Goal: Task Accomplishment & Management: Use online tool/utility

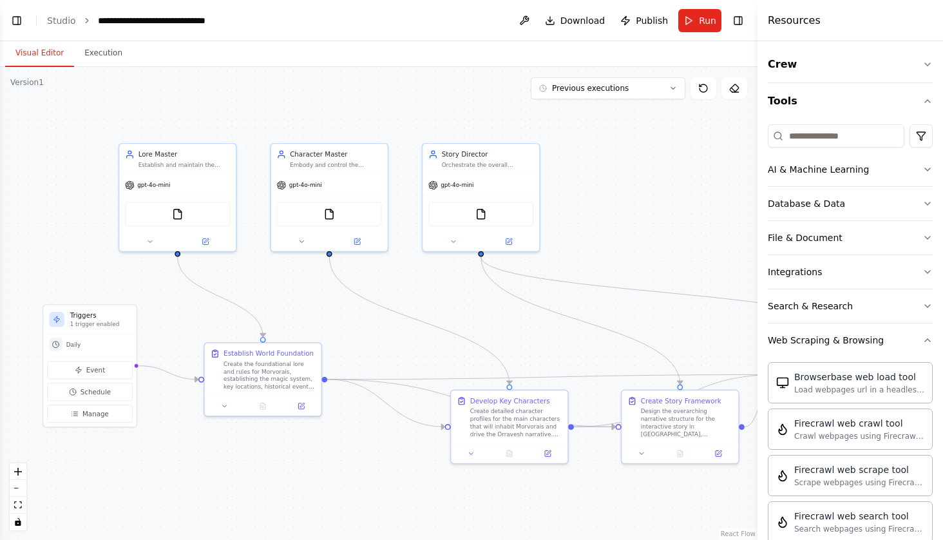
scroll to position [341, 0]
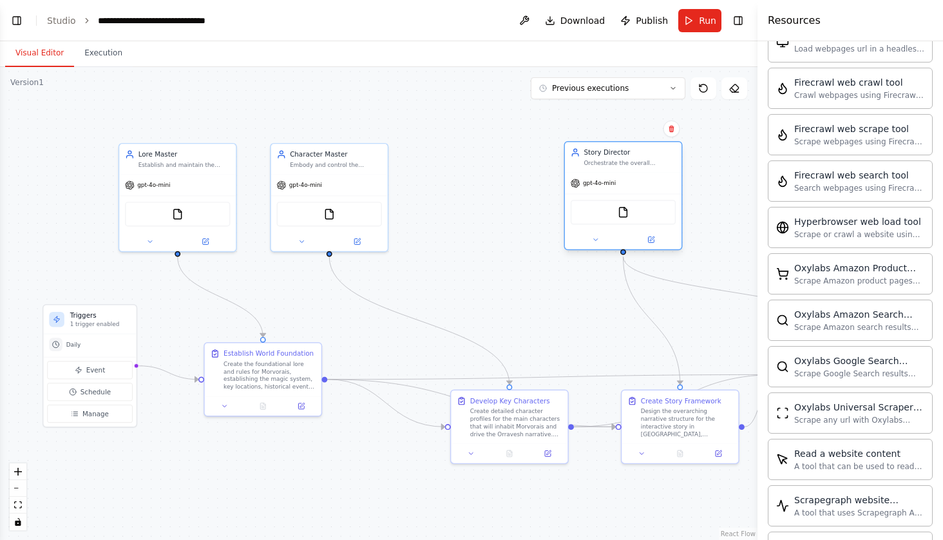
drag, startPoint x: 517, startPoint y: 151, endPoint x: 671, endPoint y: 146, distance: 153.9
click at [672, 146] on div "Story Director Orchestrate the overall narrative flow and story arc of Morvorai…" at bounding box center [623, 157] width 117 height 30
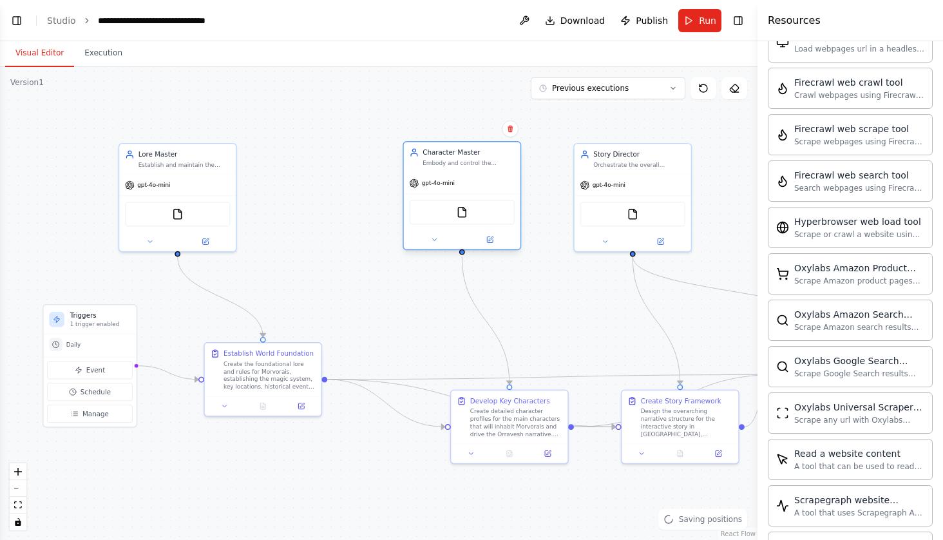
drag, startPoint x: 348, startPoint y: 153, endPoint x: 489, endPoint y: 155, distance: 140.4
click at [489, 155] on div "Character Master" at bounding box center [468, 152] width 92 height 10
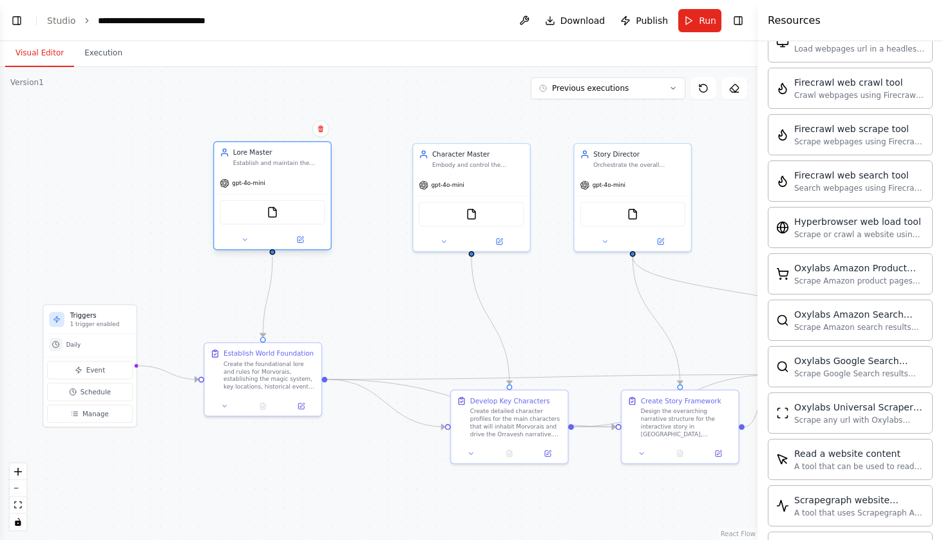
drag, startPoint x: 201, startPoint y: 153, endPoint x: 292, endPoint y: 153, distance: 90.8
click at [292, 153] on div "Lore Master" at bounding box center [279, 152] width 92 height 10
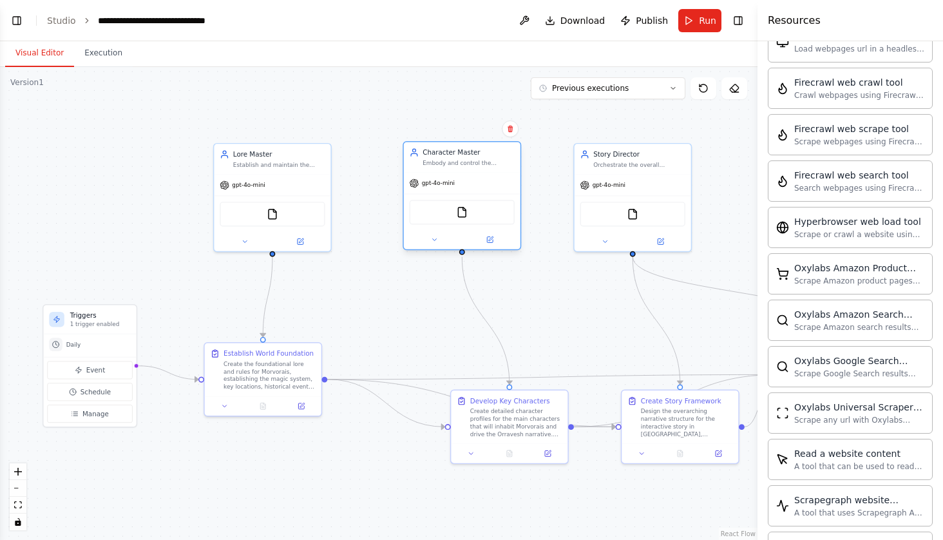
drag, startPoint x: 453, startPoint y: 151, endPoint x: 446, endPoint y: 150, distance: 6.6
click at [446, 152] on div "Character Master" at bounding box center [468, 152] width 92 height 10
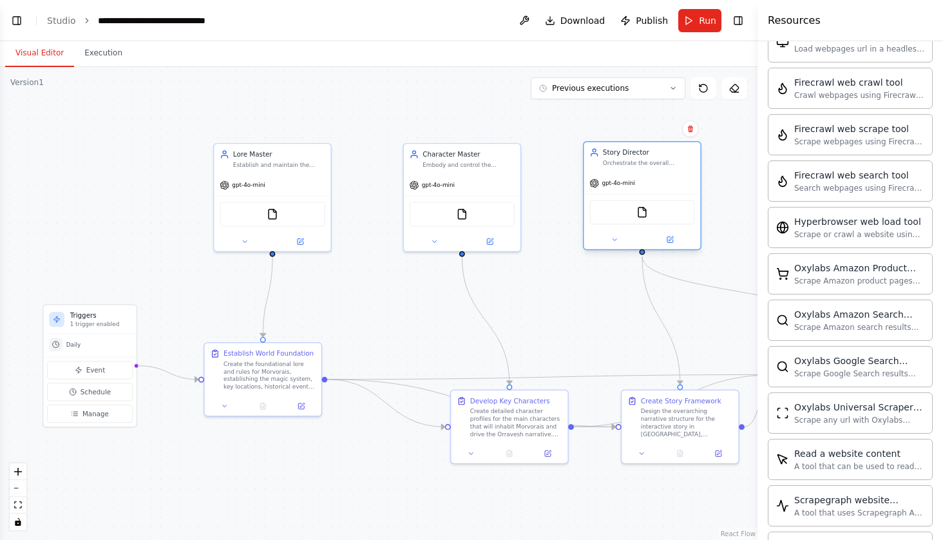
drag, startPoint x: 578, startPoint y: 156, endPoint x: 585, endPoint y: 154, distance: 7.5
click at [585, 154] on div "Story Director Orchestrate the overall narrative flow and story arc of Morvorai…" at bounding box center [641, 157] width 117 height 30
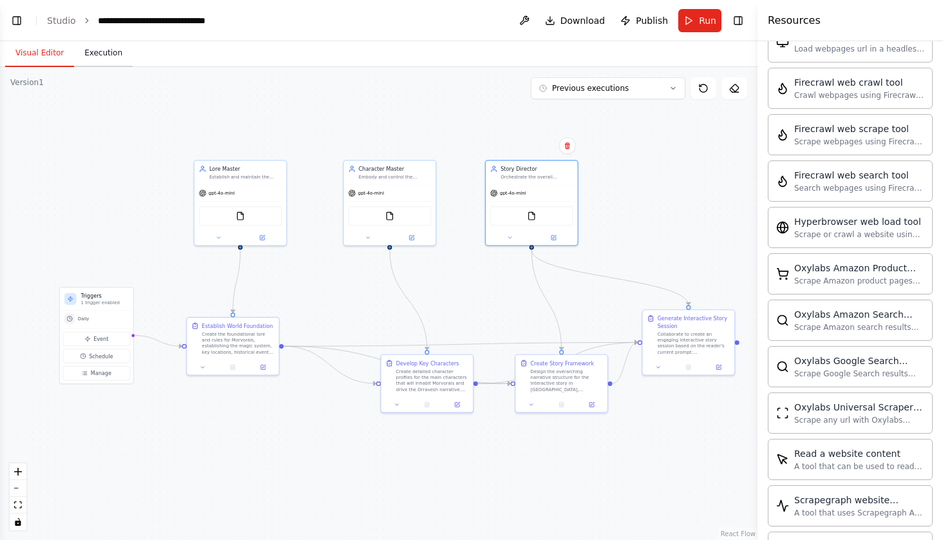
click at [105, 46] on button "Execution" at bounding box center [103, 53] width 59 height 27
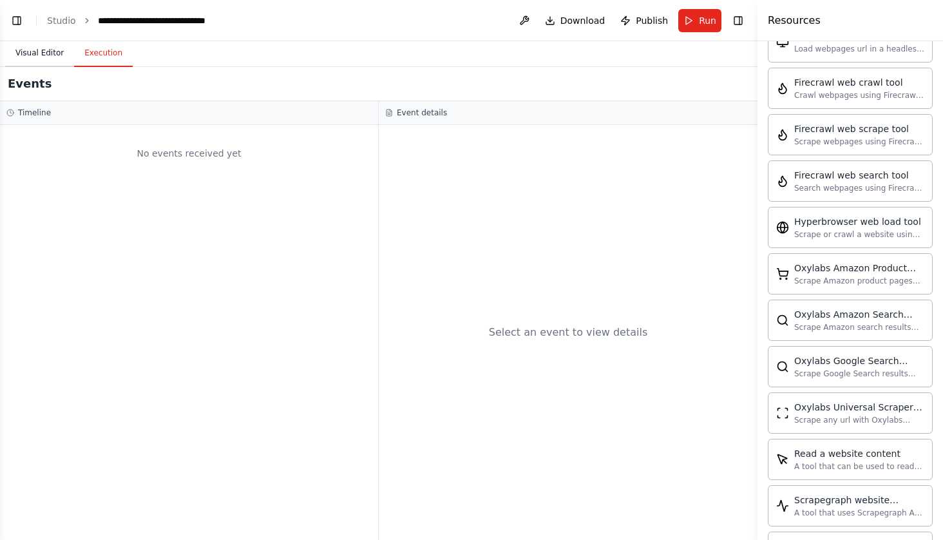
click at [70, 50] on button "Visual Editor" at bounding box center [39, 53] width 69 height 27
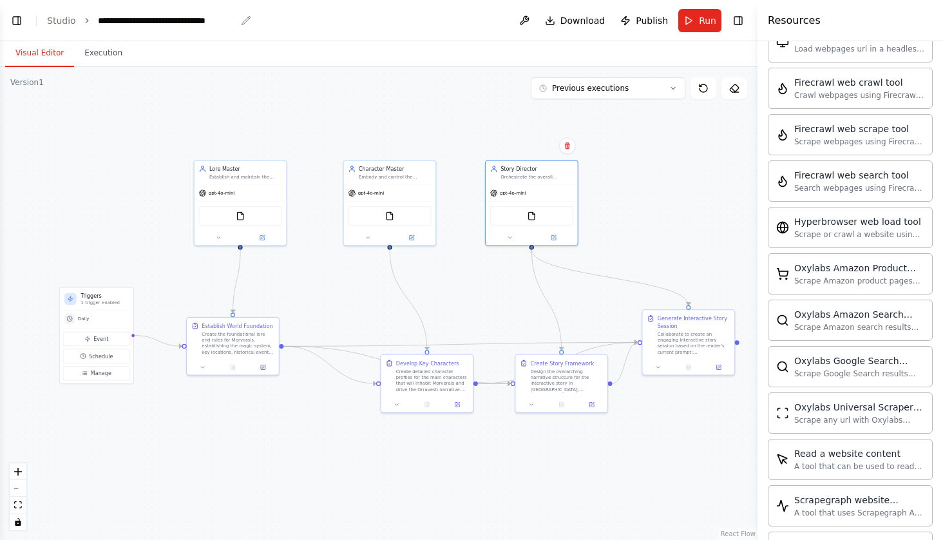
click at [245, 21] on icon "breadcrumb" at bounding box center [246, 20] width 10 height 10
click at [223, 16] on div "**********" at bounding box center [167, 20] width 138 height 13
click at [58, 17] on link "Studio" at bounding box center [61, 20] width 29 height 10
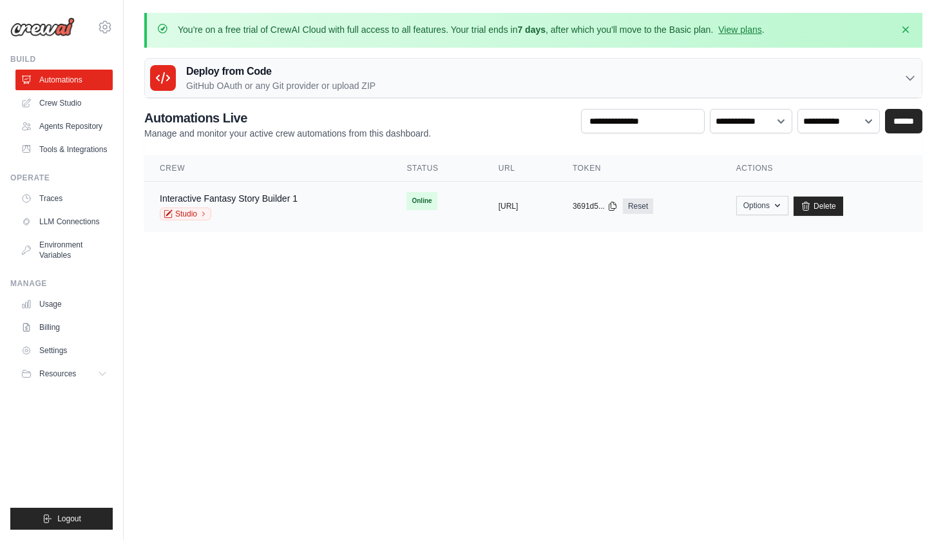
click at [782, 204] on icon "button" at bounding box center [777, 205] width 10 height 10
click at [592, 375] on body "[PERSON_NAME][EMAIL_ADDRESS][DOMAIN_NAME] Settings Build Automations Resources" at bounding box center [471, 270] width 943 height 540
click at [78, 223] on link "LLM Connections" at bounding box center [65, 221] width 97 height 21
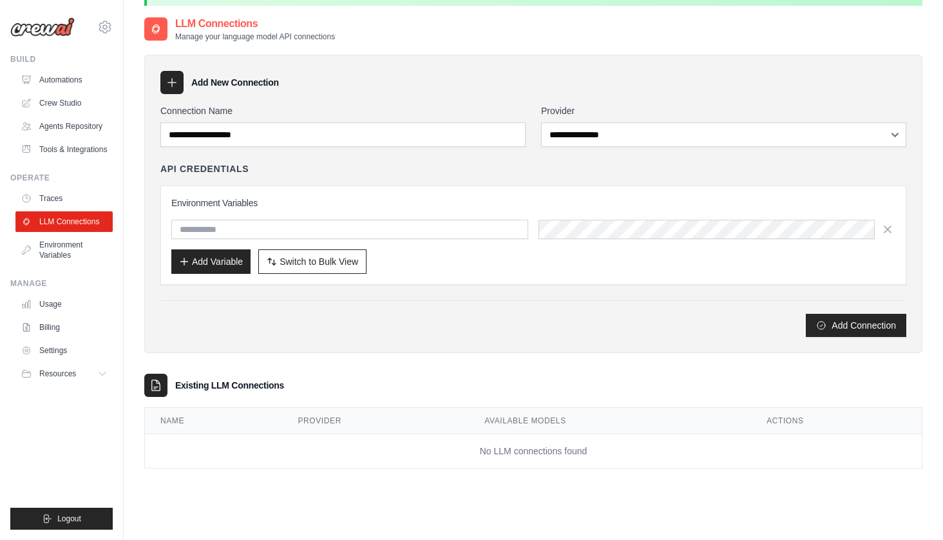
scroll to position [33, 0]
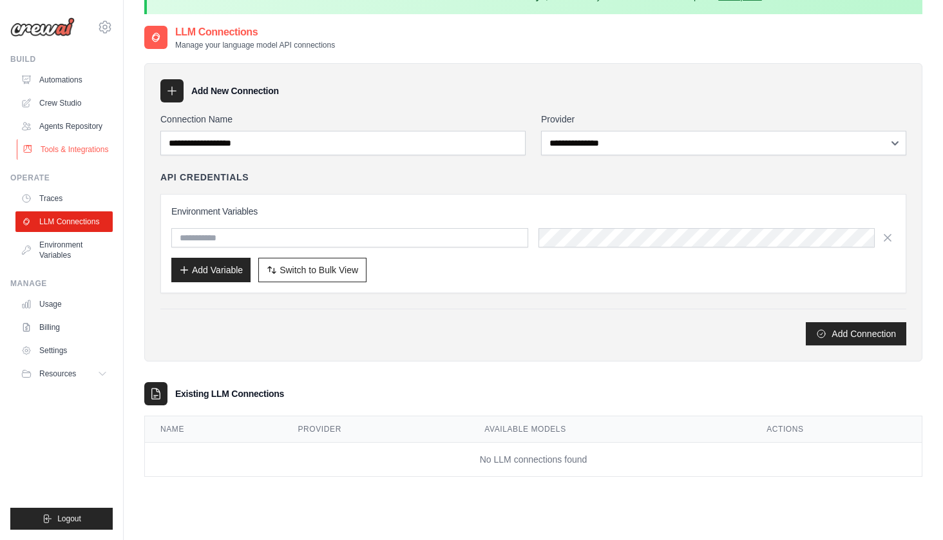
click at [97, 153] on link "Tools & Integrations" at bounding box center [65, 149] width 97 height 21
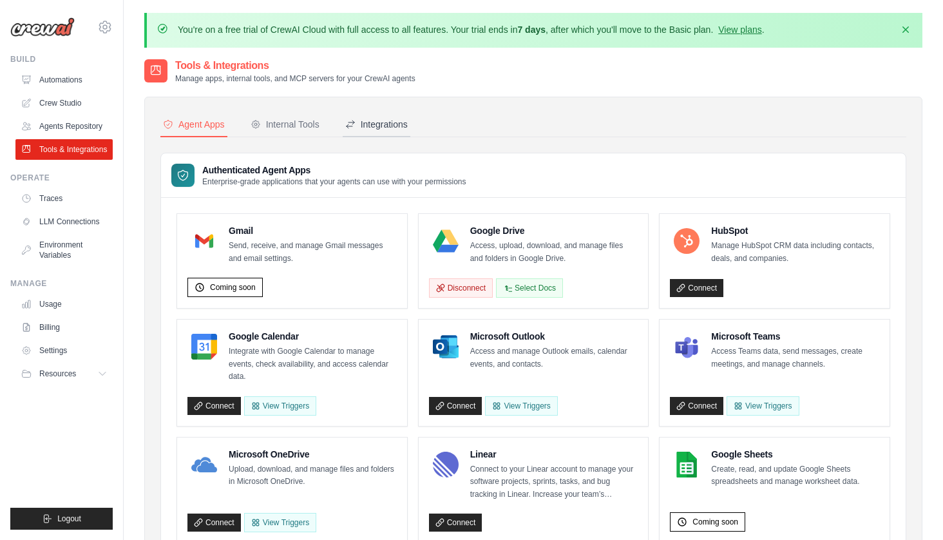
click at [394, 125] on div "Integrations" at bounding box center [376, 124] width 62 height 13
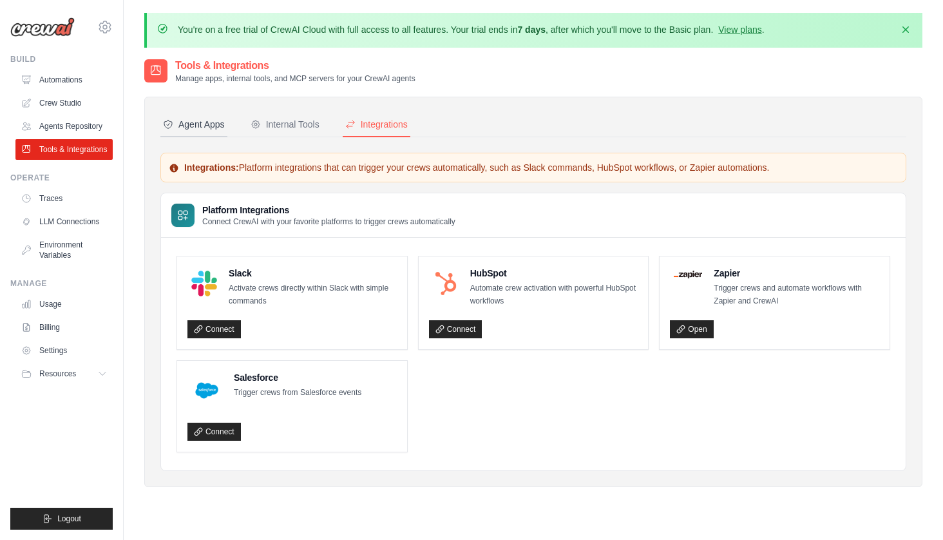
click at [209, 123] on div "Agent Apps" at bounding box center [194, 124] width 62 height 13
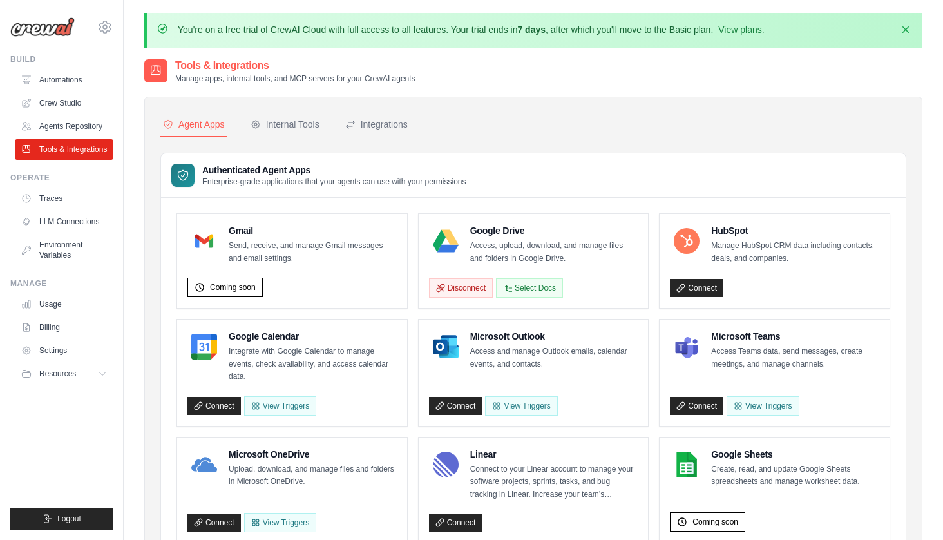
click at [498, 236] on h4 "Google Drive" at bounding box center [554, 230] width 168 height 13
click at [447, 236] on img at bounding box center [446, 241] width 26 height 26
click at [65, 134] on link "Agents Repository" at bounding box center [65, 126] width 97 height 21
